Goal: Transaction & Acquisition: Purchase product/service

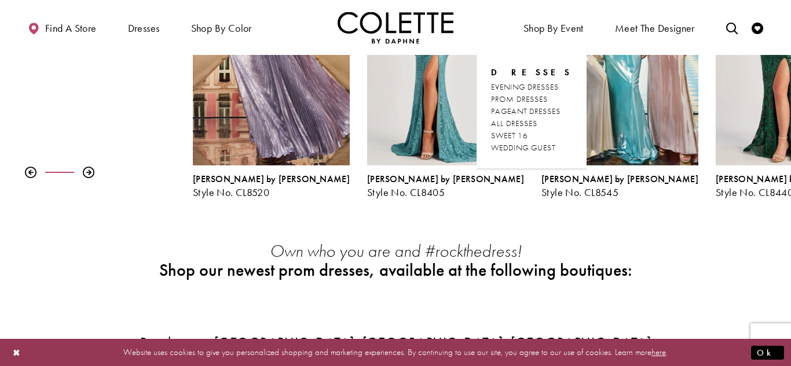
scroll to position [289, 0]
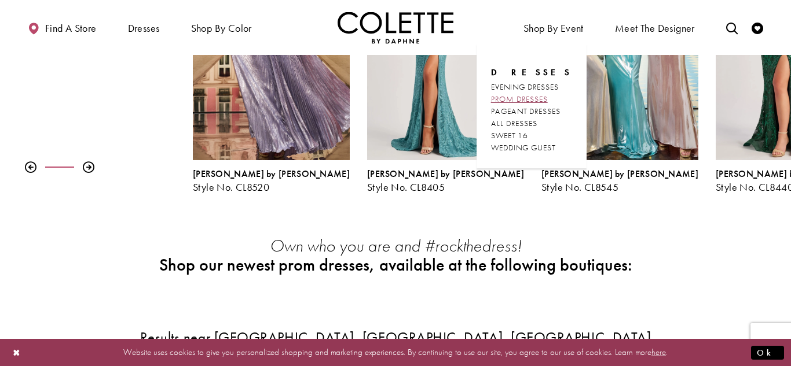
click at [523, 100] on span "PROM DRESSES" at bounding box center [519, 99] width 57 height 10
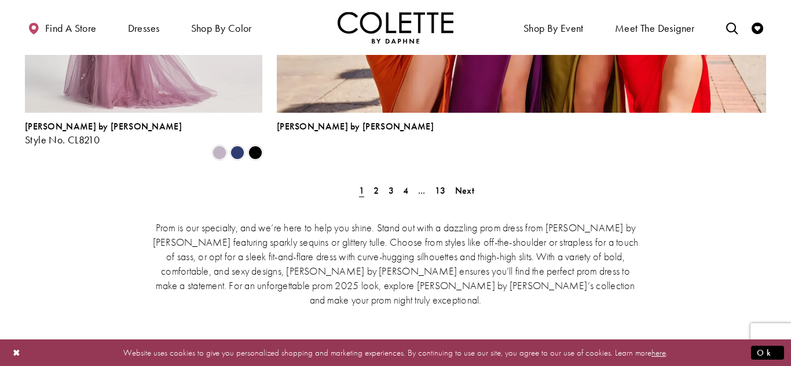
scroll to position [2721, 0]
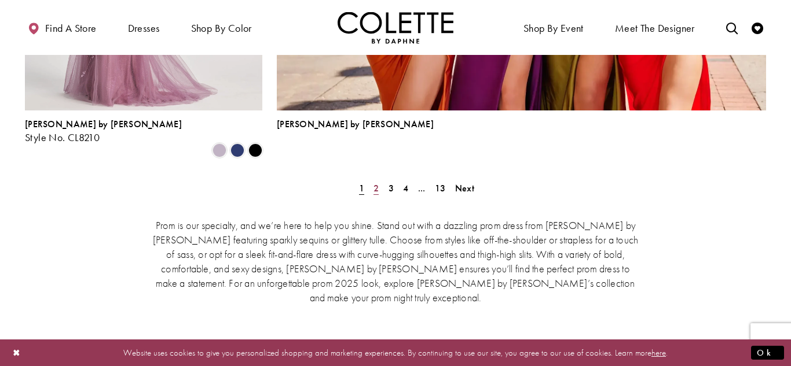
click at [375, 182] on span "2" at bounding box center [375, 188] width 5 height 12
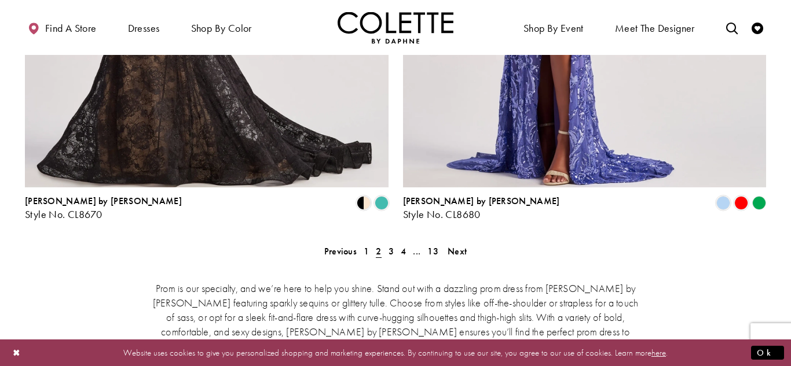
scroll to position [2437, 0]
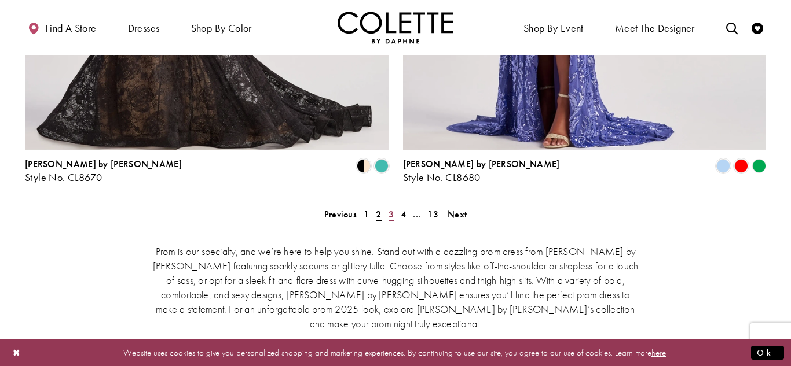
click at [389, 208] on span "3" at bounding box center [390, 214] width 5 height 12
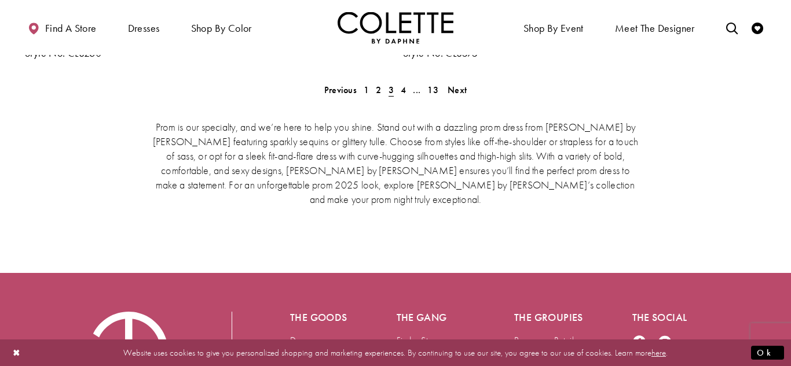
scroll to position [2576, 0]
